Goal: Transaction & Acquisition: Purchase product/service

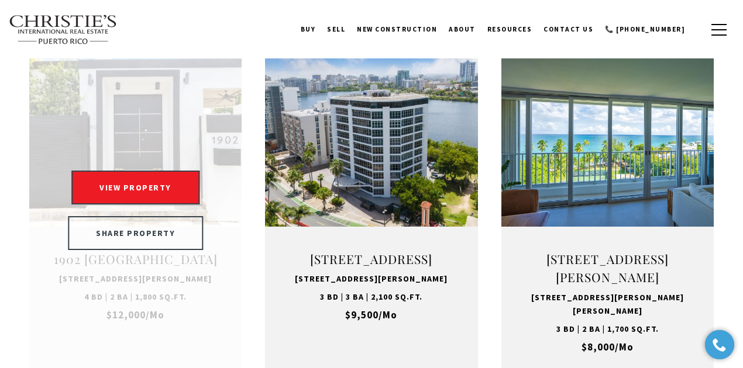
click at [111, 216] on link "SHARE PROPERTY" at bounding box center [135, 233] width 135 height 34
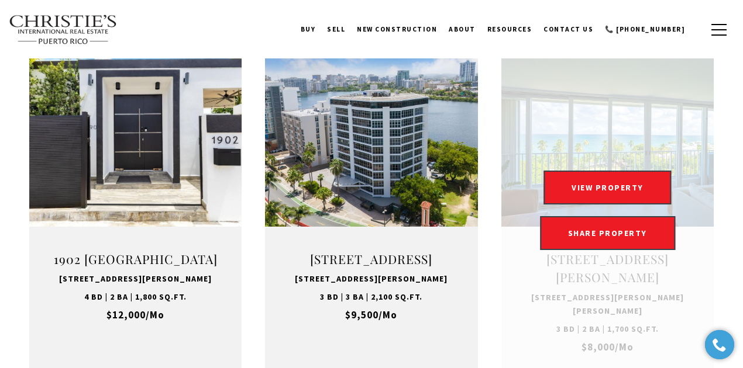
drag, startPoint x: 366, startPoint y: 242, endPoint x: 502, endPoint y: 132, distance: 175.1
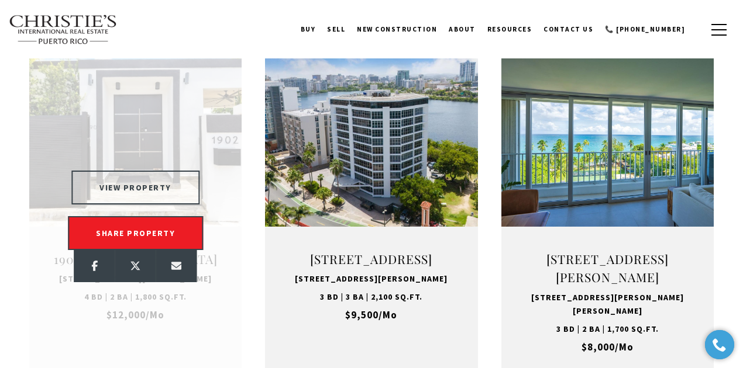
drag, startPoint x: 502, startPoint y: 132, endPoint x: 141, endPoint y: 153, distance: 362.0
click at [141, 171] on button "VIEW PROPERTY" at bounding box center [135, 188] width 128 height 34
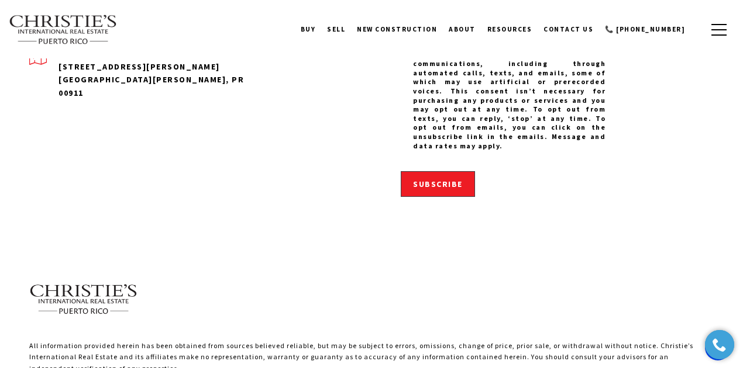
scroll to position [1628, 0]
